Goal: Check status: Check status

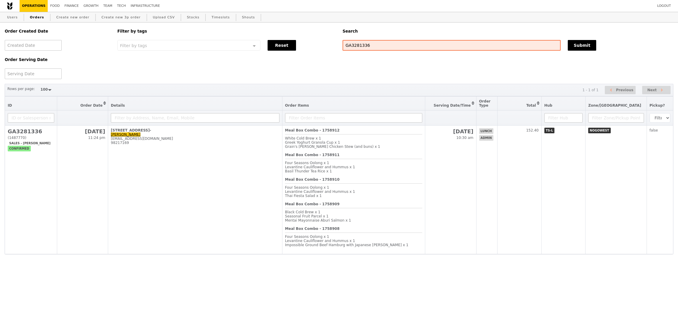
select select "100"
click at [566, 158] on td "TS-L" at bounding box center [564, 190] width 44 height 129
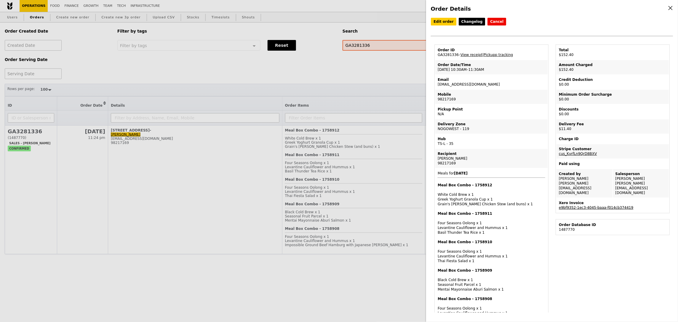
click at [597, 206] on link "e9bf9352-1ec3-4045-baaa-f014cb374419" at bounding box center [596, 208] width 74 height 4
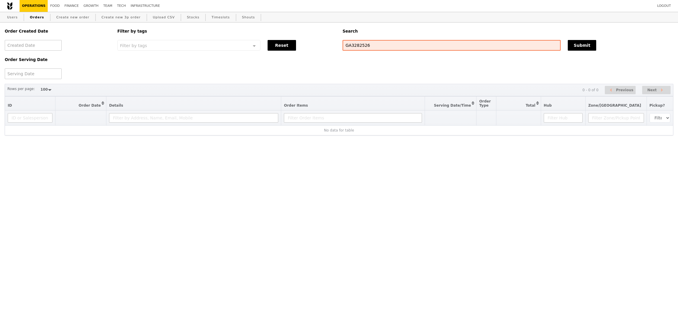
select select "100"
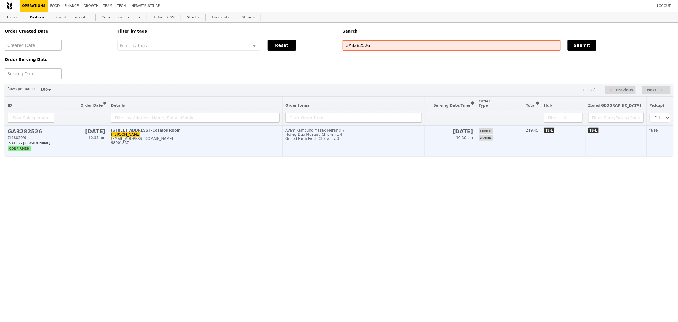
click at [476, 143] on td "[DATE] 10:30 am" at bounding box center [450, 141] width 51 height 31
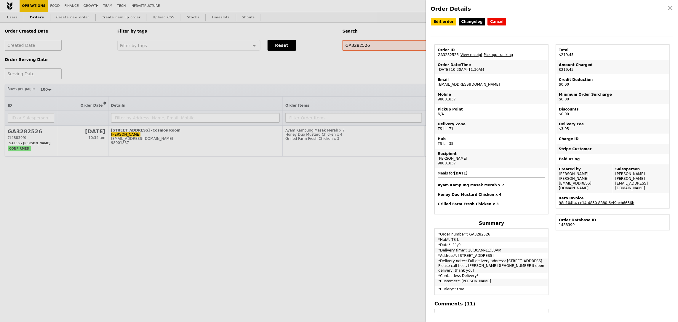
click at [603, 201] on link "98e104b4-cc14-4850-8880-6ef9bcb6656b" at bounding box center [597, 203] width 76 height 4
